Goal: Task Accomplishment & Management: Use online tool/utility

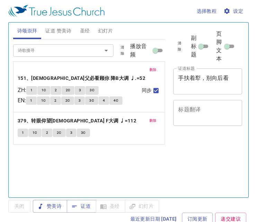
click at [148, 69] on button "删除" at bounding box center [153, 70] width 16 height 8
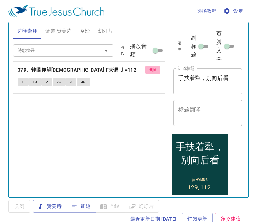
click at [148, 69] on button "删除" at bounding box center [153, 70] width 16 height 8
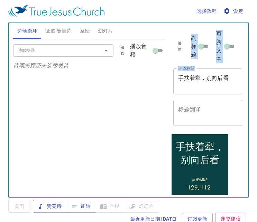
drag, startPoint x: 234, startPoint y: 81, endPoint x: 163, endPoint y: 76, distance: 71.1
click at [163, 76] on div "诗颂崇拜 证道 赞美诗 圣经 幻灯片 诗歌搜寻 诗歌搜寻 清除 播放音频 诗颂崇拜还未选赞美诗 诗歌搜寻 诗歌搜寻 清除 播放音频 删除 129、纪念圣日 1…" at bounding box center [128, 107] width 236 height 175
click at [222, 91] on div "手扶着犁，别向后看 x 证道标题" at bounding box center [207, 81] width 69 height 26
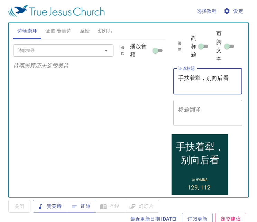
drag, startPoint x: 231, startPoint y: 86, endPoint x: 181, endPoint y: 74, distance: 52.0
click at [181, 74] on div "手扶着犁，别向后看 x 证道标题" at bounding box center [207, 81] width 69 height 26
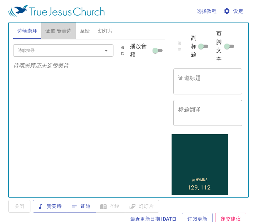
click at [63, 33] on span "证道 赞美诗" at bounding box center [58, 31] width 26 height 9
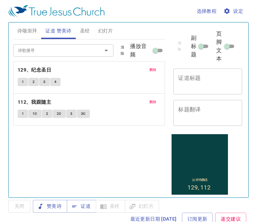
click at [150, 102] on span "删除" at bounding box center [152, 102] width 7 height 6
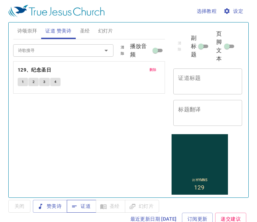
click at [89, 206] on span "证道" at bounding box center [81, 206] width 18 height 9
drag, startPoint x: 90, startPoint y: 31, endPoint x: 68, endPoint y: 35, distance: 21.4
click at [90, 31] on span "圣经" at bounding box center [85, 31] width 10 height 9
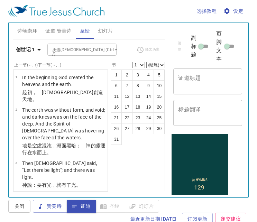
click at [67, 32] on span "证道 赞美诗" at bounding box center [58, 31] width 26 height 9
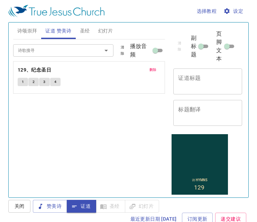
click at [213, 87] on textarea "证道标题" at bounding box center [207, 81] width 59 height 13
click at [225, 70] on div "x 证道标题" at bounding box center [207, 81] width 69 height 26
click at [188, 79] on textarea "证道标题" at bounding box center [207, 81] width 59 height 13
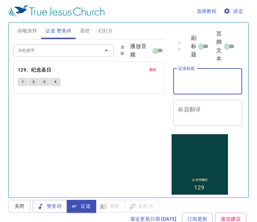
click at [158, 70] on button "删除" at bounding box center [153, 70] width 16 height 8
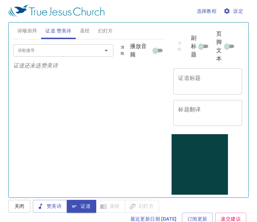
click at [87, 55] on div "诗歌搜寻" at bounding box center [63, 50] width 100 height 12
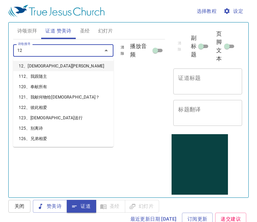
type input "129"
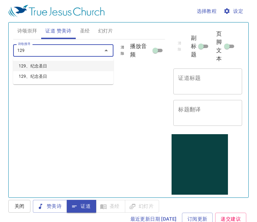
click at [42, 65] on li "129、纪念圣日" at bounding box center [63, 66] width 100 height 10
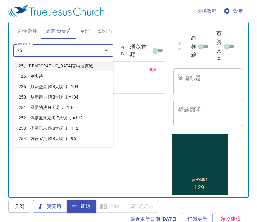
type input "259"
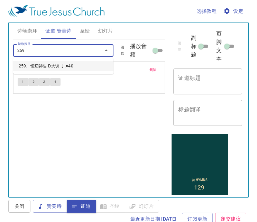
click at [49, 65] on li "259、恒切祷告 D大调 ♩.=40" at bounding box center [63, 66] width 100 height 10
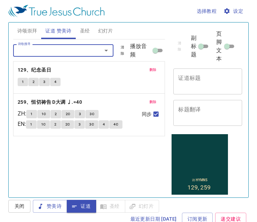
click at [180, 78] on textarea "证道标题" at bounding box center [207, 81] width 59 height 13
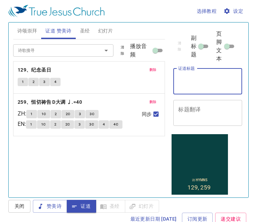
click at [189, 88] on div "x 证道标题" at bounding box center [207, 81] width 69 height 26
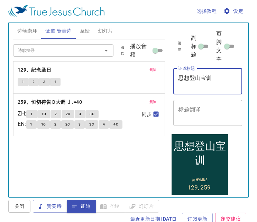
type textarea "思想登山宝训"
click at [83, 208] on span "证道" at bounding box center [81, 206] width 18 height 9
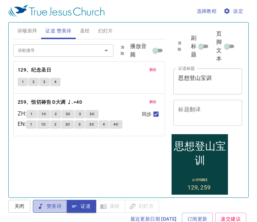
click at [56, 207] on span "赞美诗" at bounding box center [49, 206] width 23 height 9
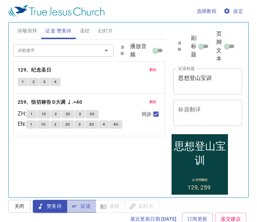
click at [77, 204] on icon "button" at bounding box center [74, 206] width 7 height 7
